Goal: Information Seeking & Learning: Learn about a topic

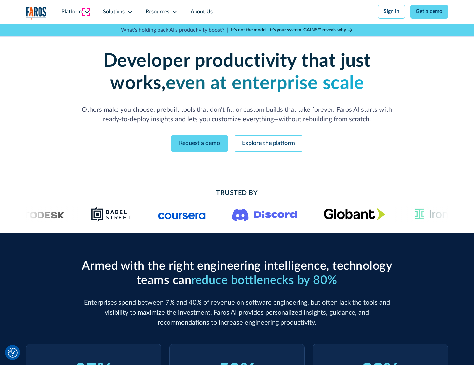
click at [86, 12] on icon at bounding box center [86, 11] width 5 height 5
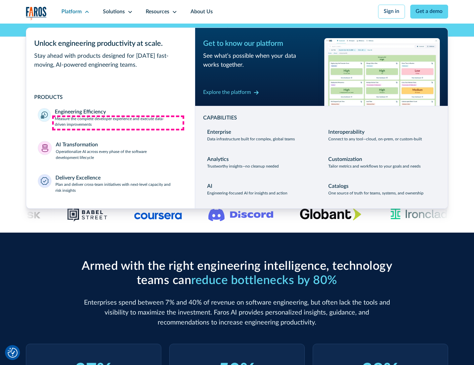
click at [118, 123] on p "Measure the complete developer experience and execute data-driven improvements" at bounding box center [119, 122] width 128 height 12
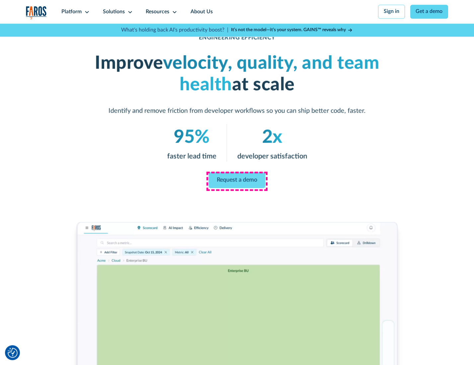
click at [237, 181] on link "Request a demo" at bounding box center [237, 180] width 57 height 16
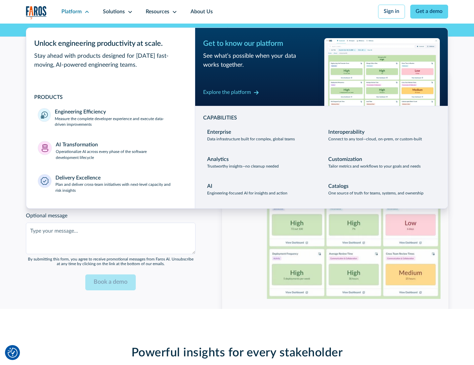
scroll to position [1444, 0]
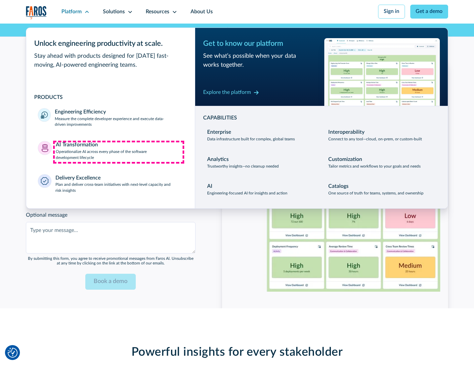
click at [118, 152] on p "Operationalize AI across every phase of the software development lifecycle" at bounding box center [119, 155] width 127 height 12
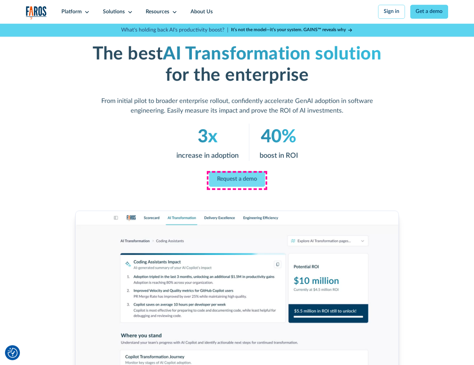
click at [237, 180] on link "Request a demo" at bounding box center [237, 179] width 56 height 16
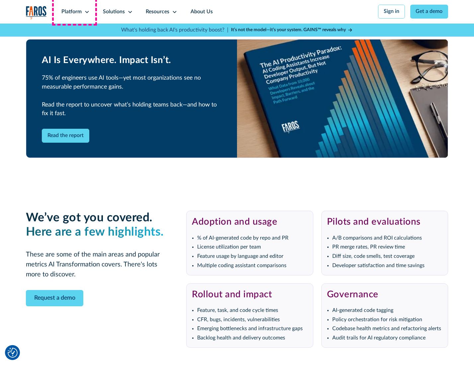
click at [74, 12] on div "Platform" at bounding box center [71, 12] width 20 height 8
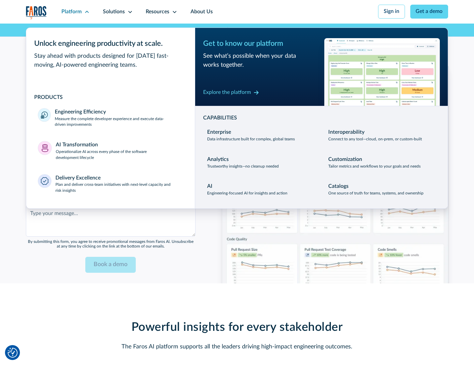
scroll to position [1604, 0]
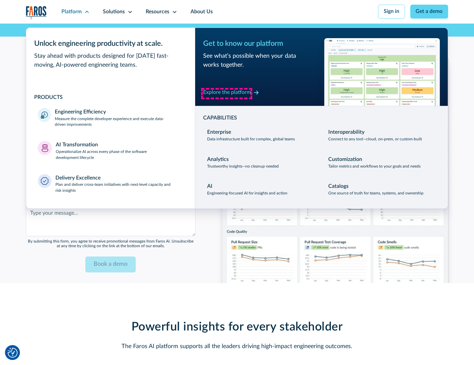
click at [227, 93] on div "Explore the platform" at bounding box center [227, 93] width 48 height 8
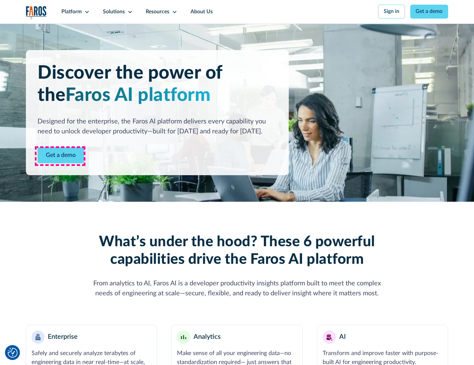
click at [60, 156] on link "Get a demo" at bounding box center [60, 155] width 46 height 16
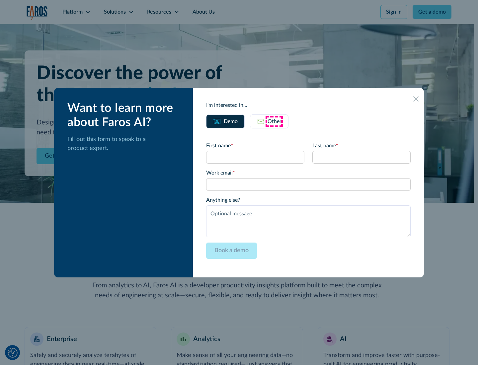
click at [274, 121] on div "Other" at bounding box center [274, 121] width 14 height 8
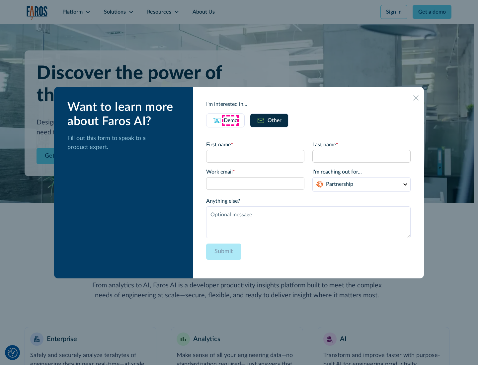
click at [230, 120] on div "Demo" at bounding box center [231, 120] width 14 height 8
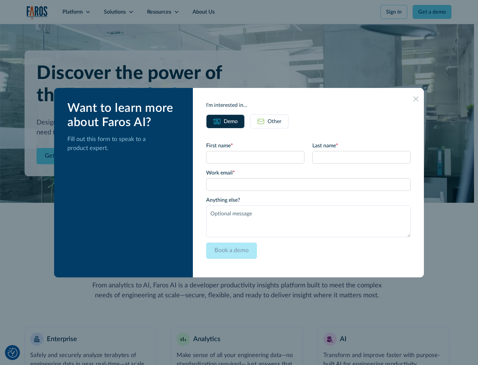
click at [416, 99] on icon at bounding box center [415, 98] width 5 height 5
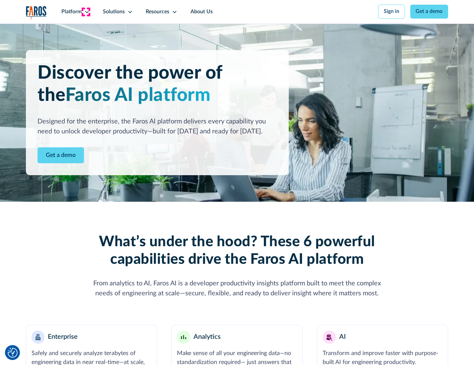
click at [86, 12] on icon at bounding box center [86, 11] width 5 height 5
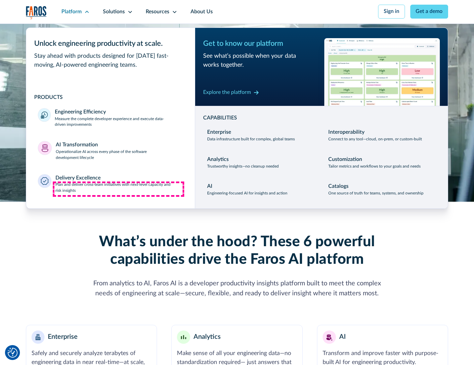
click at [118, 189] on p "Plan and deliver cross-team initiatives with next-level capacity and risk insig…" at bounding box center [119, 188] width 128 height 12
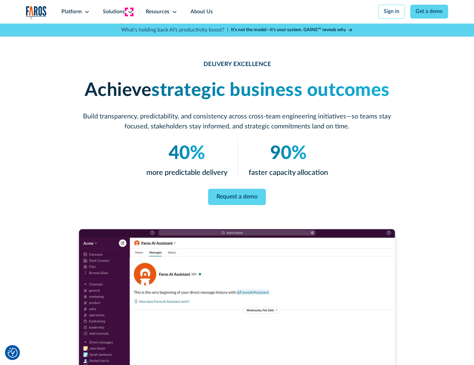
click at [129, 12] on icon at bounding box center [129, 11] width 5 height 5
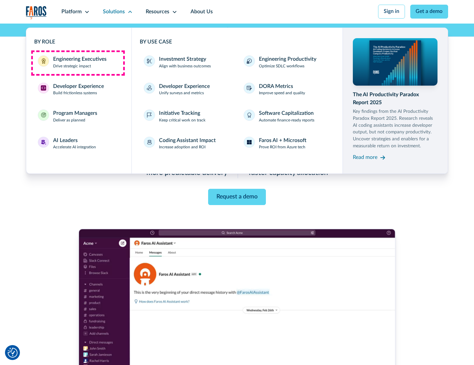
click at [78, 63] on div "Engineering Executives" at bounding box center [79, 59] width 53 height 8
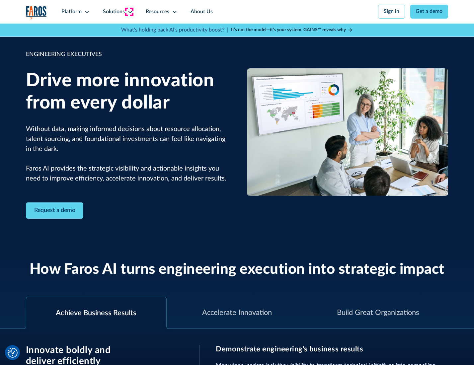
click at [129, 12] on icon at bounding box center [129, 11] width 5 height 5
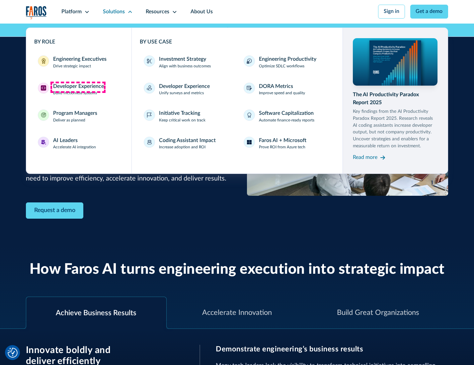
click at [78, 87] on div "Developer Experience" at bounding box center [78, 87] width 51 height 8
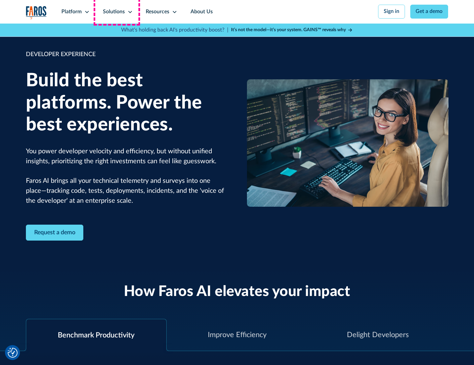
click at [117, 12] on div "Solutions" at bounding box center [114, 12] width 22 height 8
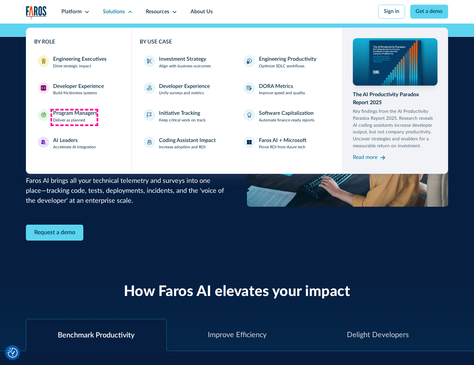
click at [74, 117] on div "Program Managers" at bounding box center [75, 113] width 44 height 8
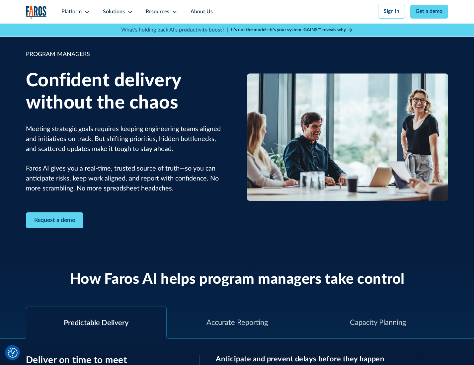
click at [129, 12] on icon at bounding box center [129, 11] width 5 height 5
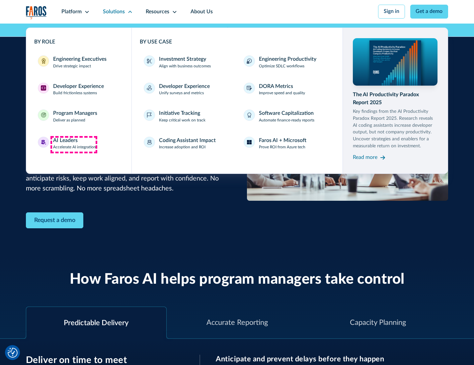
click at [74, 144] on div "AI Leaders" at bounding box center [65, 141] width 25 height 8
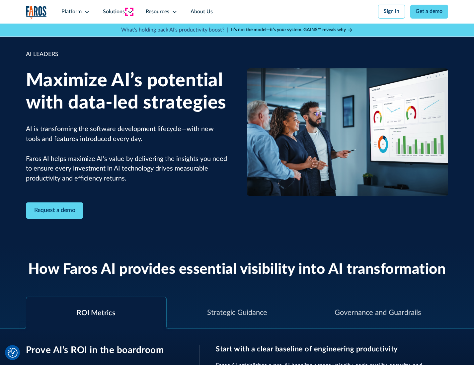
click at [129, 12] on icon at bounding box center [129, 11] width 5 height 5
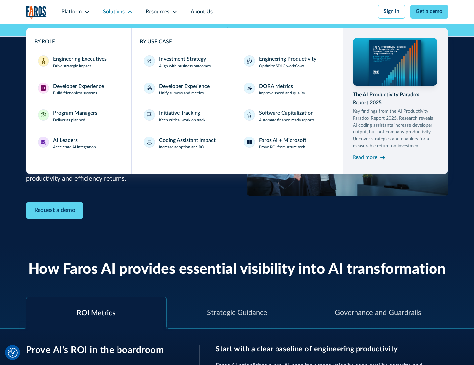
click at [182, 60] on div "Investment Strategy" at bounding box center [182, 59] width 47 height 8
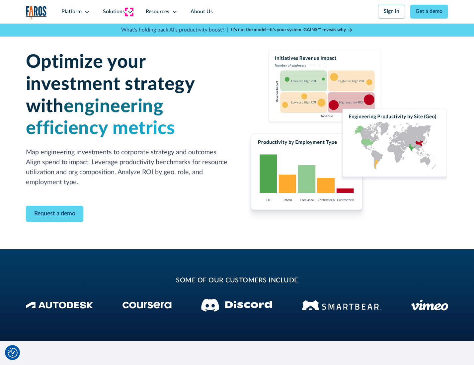
click at [129, 12] on icon at bounding box center [129, 11] width 5 height 5
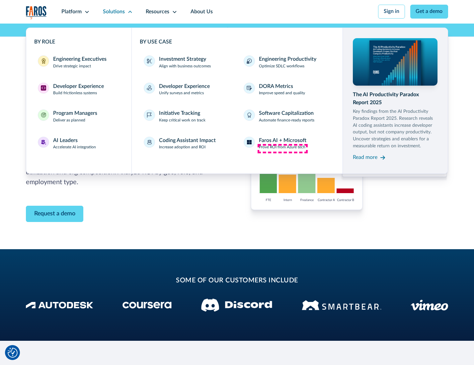
click at [282, 148] on p "Prove ROI from Azure tech" at bounding box center [282, 147] width 46 height 6
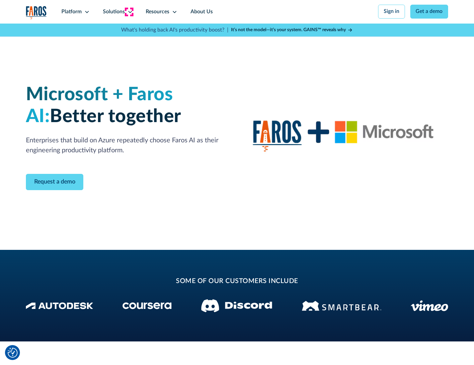
click at [129, 12] on icon at bounding box center [129, 11] width 5 height 5
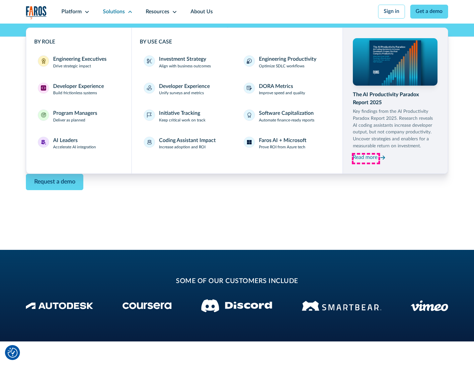
click at [366, 159] on div "Read more" at bounding box center [365, 158] width 25 height 8
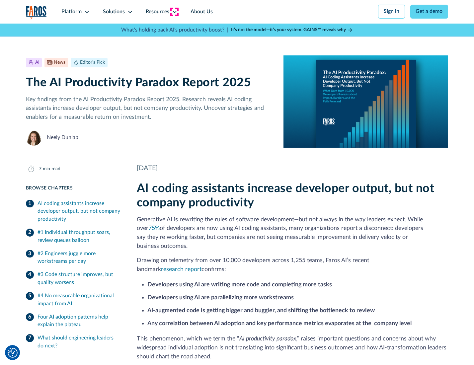
click at [174, 12] on icon at bounding box center [174, 11] width 5 height 5
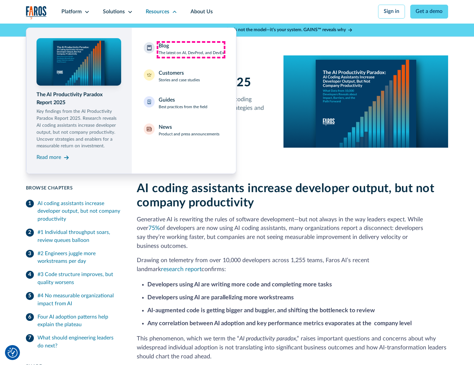
click at [191, 49] on div "Blog The latest on AI, DevProd, and DevEx" at bounding box center [191, 49] width 65 height 14
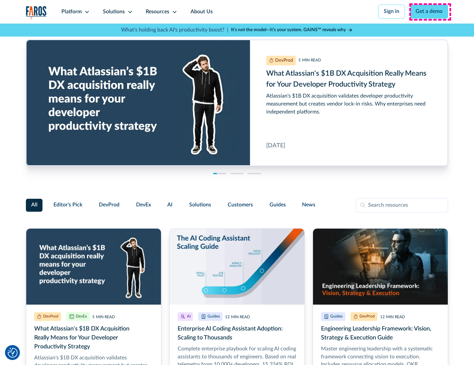
click at [430, 12] on link "Get a demo" at bounding box center [429, 12] width 38 height 14
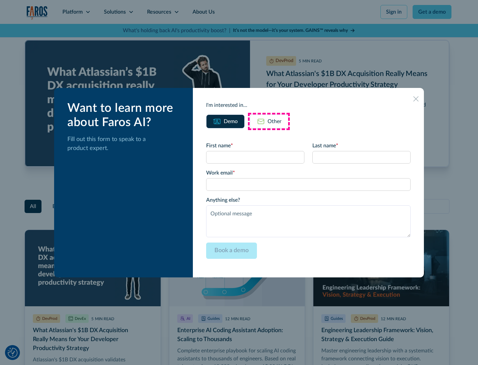
click at [269, 121] on div "Other" at bounding box center [274, 121] width 14 height 8
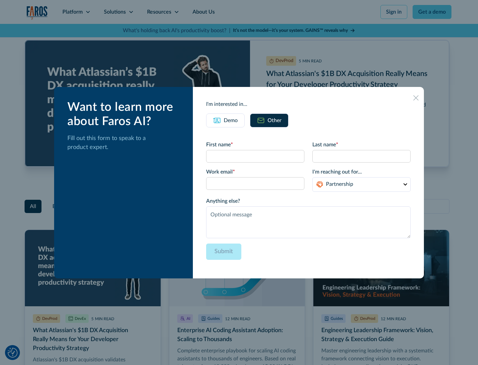
click at [416, 98] on icon at bounding box center [415, 97] width 5 height 5
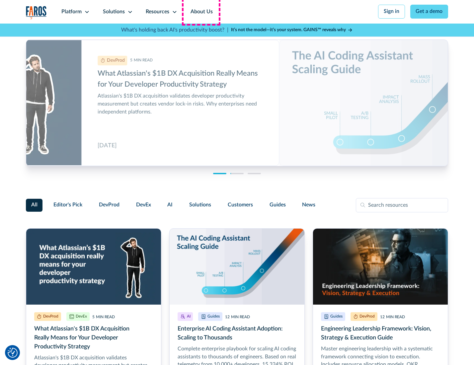
click at [201, 12] on link "About Us" at bounding box center [202, 12] width 36 height 24
